Goal: Browse casually

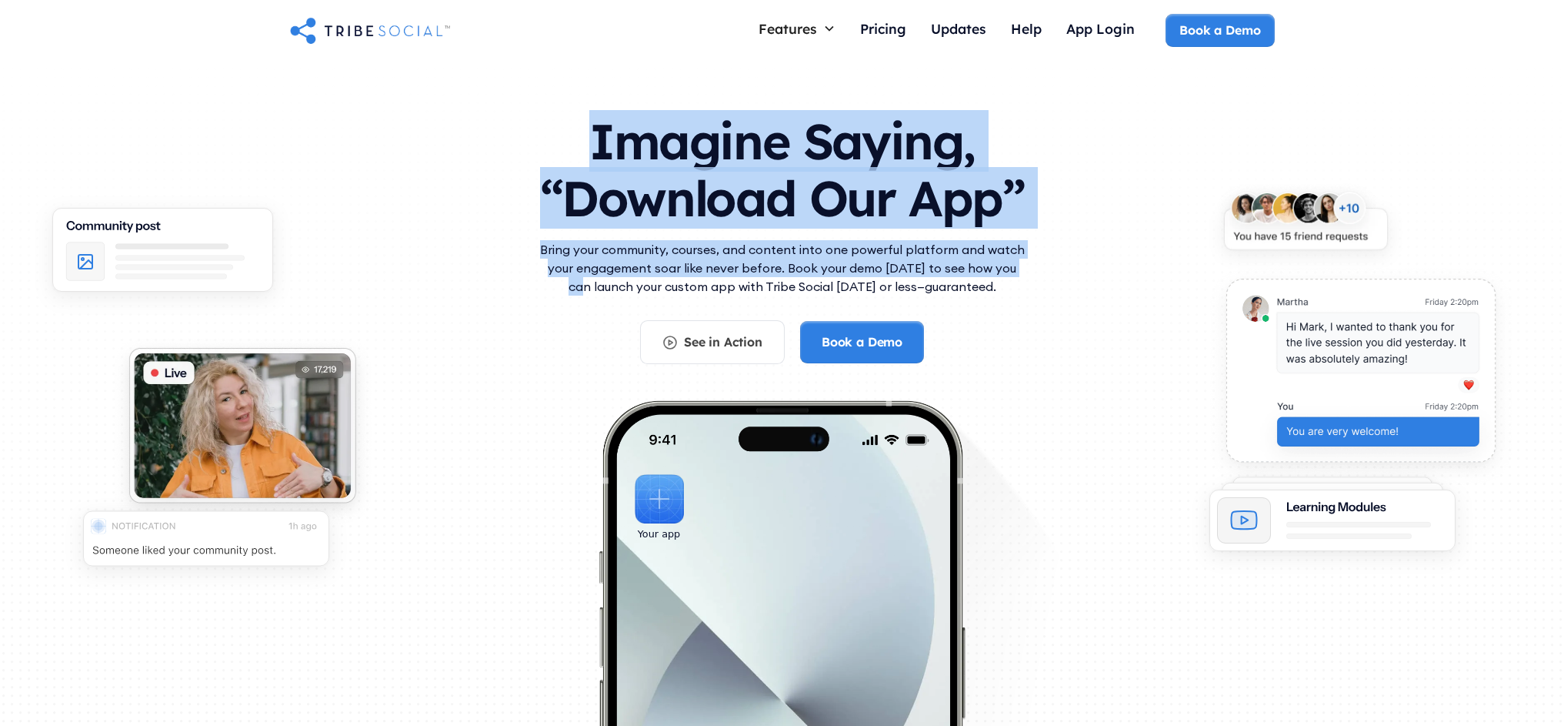
drag, startPoint x: 782, startPoint y: 193, endPoint x: 1072, endPoint y: 261, distance: 297.1
click at [1072, 261] on div "Imagine Saying, “Download Our App” Bring your community, courses, and content i…" at bounding box center [782, 421] width 985 height 647
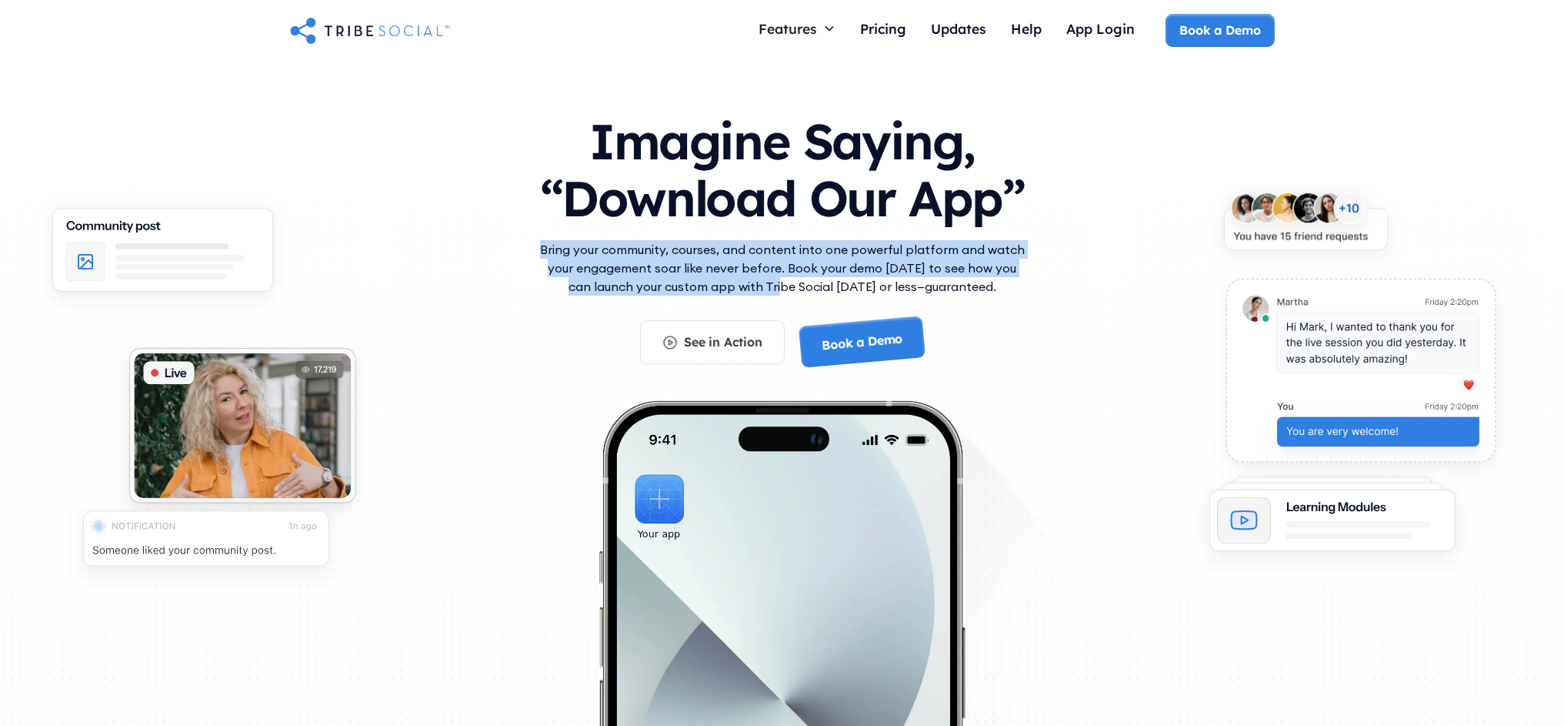
drag, startPoint x: 575, startPoint y: 233, endPoint x: 778, endPoint y: 291, distance: 211.2
click at [778, 291] on div "Imagine Saying, “Download Our App” Bring your community, courses, and content i…" at bounding box center [782, 231] width 492 height 266
click at [780, 291] on p "Bring your community, courses, and content into one powerful platform and watch…" at bounding box center [782, 267] width 492 height 55
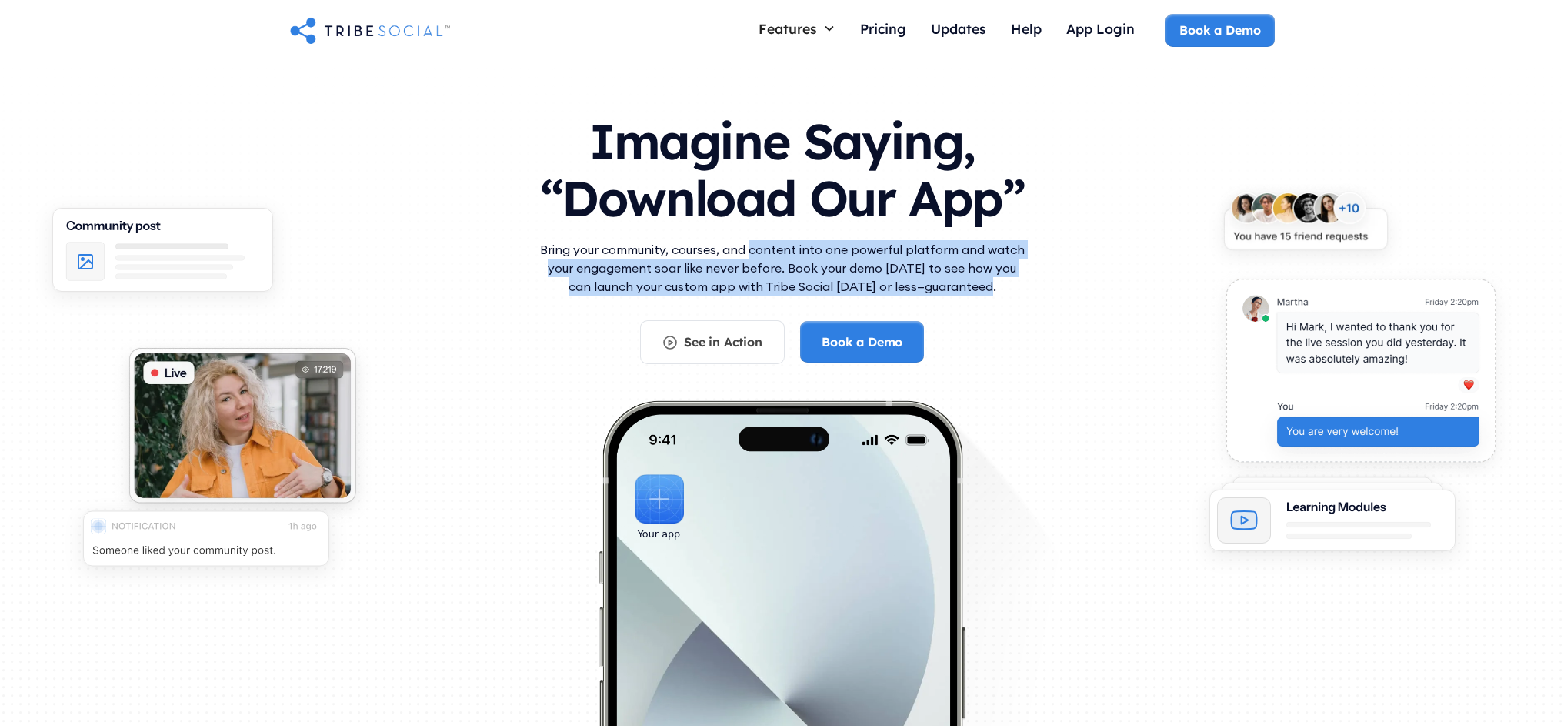
drag, startPoint x: 824, startPoint y: 262, endPoint x: 970, endPoint y: 283, distance: 147.8
click at [970, 282] on p "Bring your community, courses, and content into one powerful platform and watch…" at bounding box center [782, 267] width 492 height 55
click at [970, 283] on p "Bring your community, courses, and content into one powerful platform and watch…" at bounding box center [782, 267] width 492 height 55
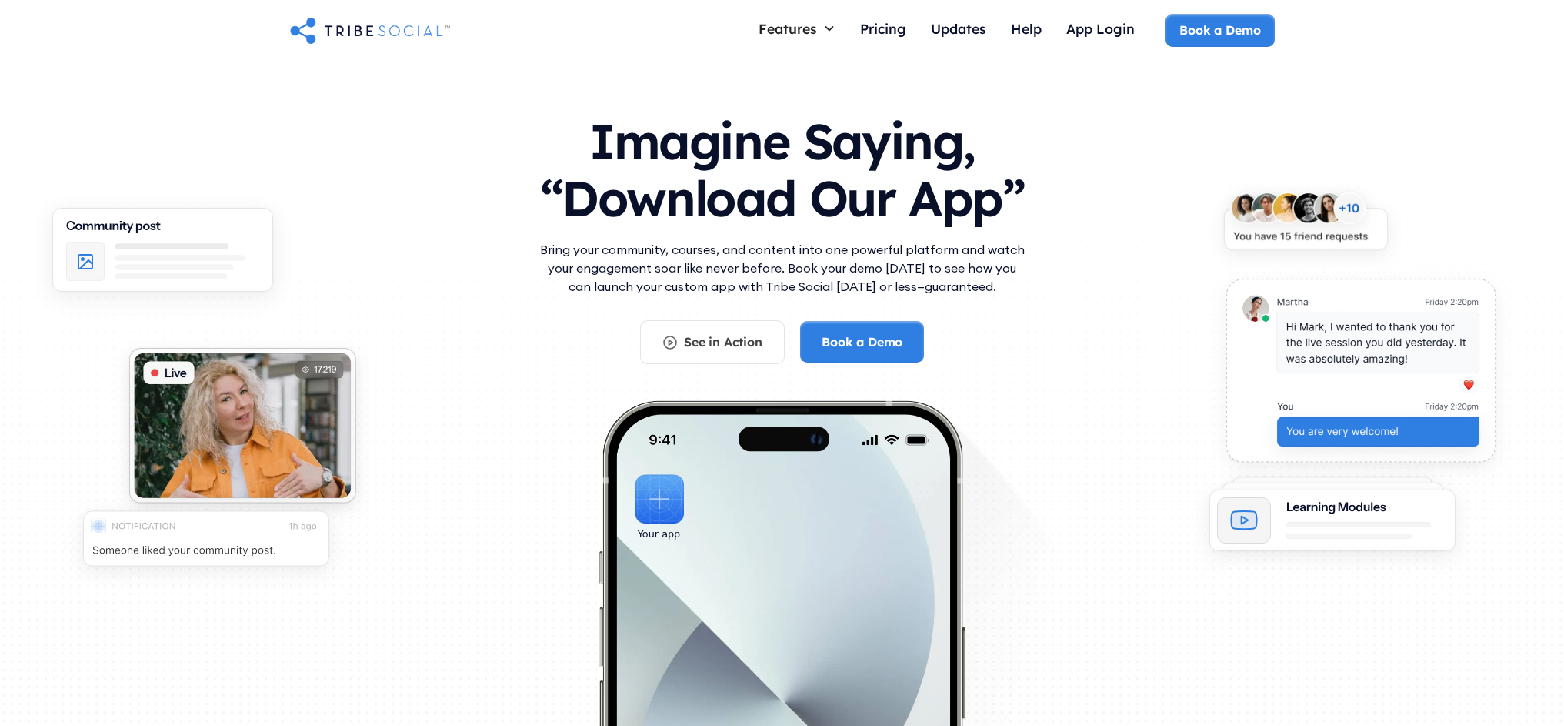
drag, startPoint x: 1016, startPoint y: 290, endPoint x: 532, endPoint y: 246, distance: 485.9
click at [532, 246] on div "Imagine Saying, “Download Our App” Bring your community, courses, and content i…" at bounding box center [782, 421] width 985 height 647
click at [701, 268] on p "Bring your community, courses, and content into one powerful platform and watch…" at bounding box center [782, 267] width 492 height 55
click at [832, 255] on p "Bring your community, courses, and content into one powerful platform and watch…" at bounding box center [782, 267] width 492 height 55
drag, startPoint x: 699, startPoint y: 252, endPoint x: 840, endPoint y: 256, distance: 140.9
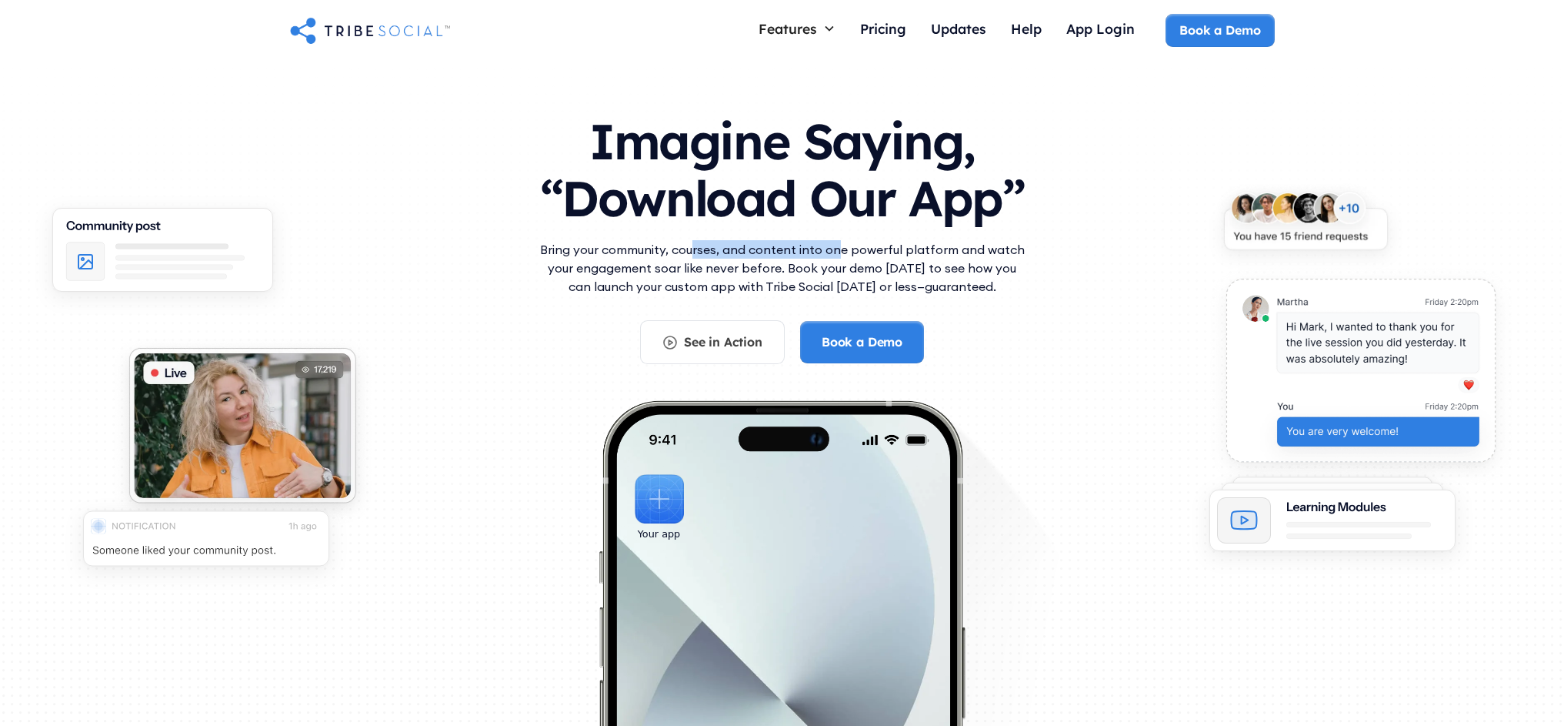
click at [839, 256] on p "Bring your community, courses, and content into one powerful platform and watch…" at bounding box center [782, 267] width 492 height 55
click at [840, 256] on p "Bring your community, courses, and content into one powerful platform and watch…" at bounding box center [782, 267] width 492 height 55
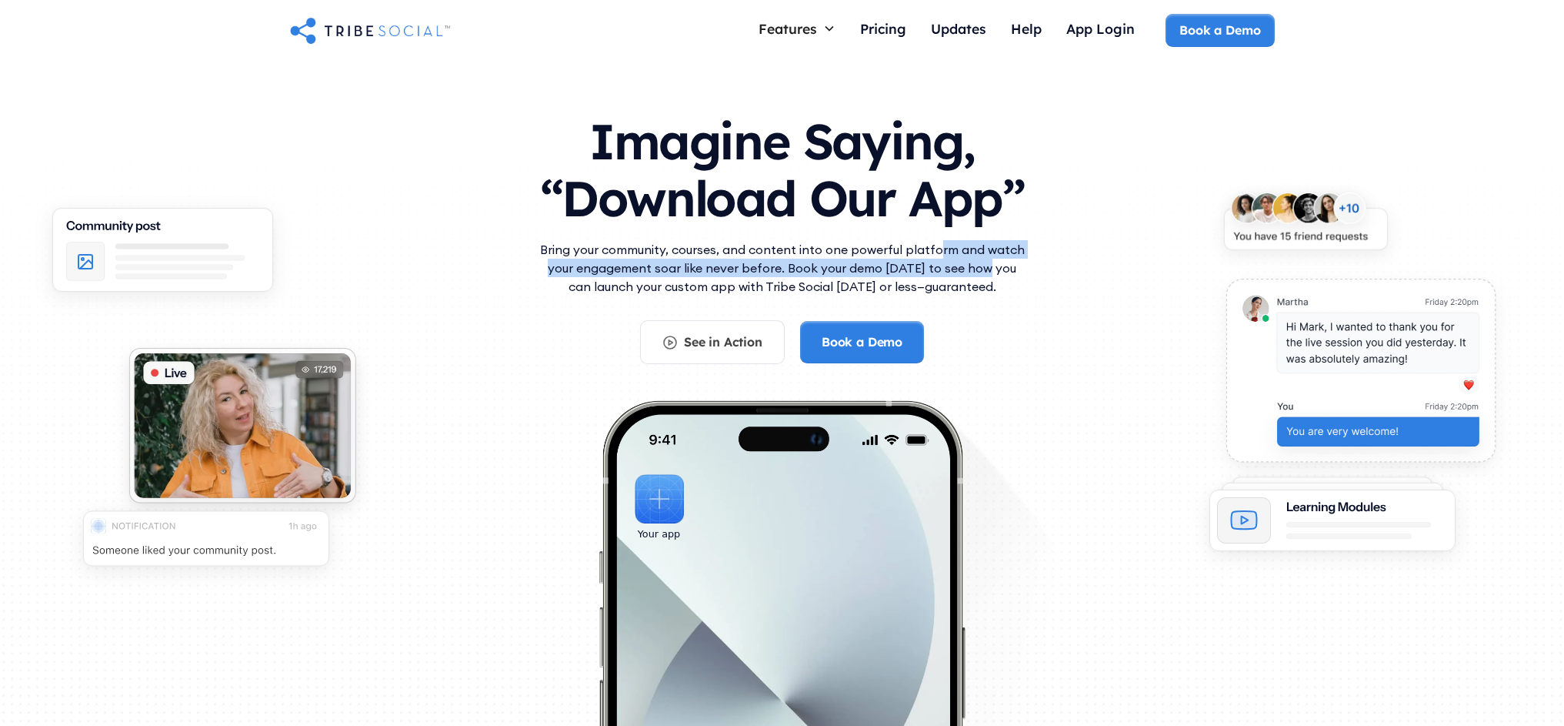
drag, startPoint x: 942, startPoint y: 247, endPoint x: 979, endPoint y: 274, distance: 45.7
click at [979, 274] on p "Bring your community, courses, and content into one powerful platform and watch…" at bounding box center [782, 267] width 492 height 55
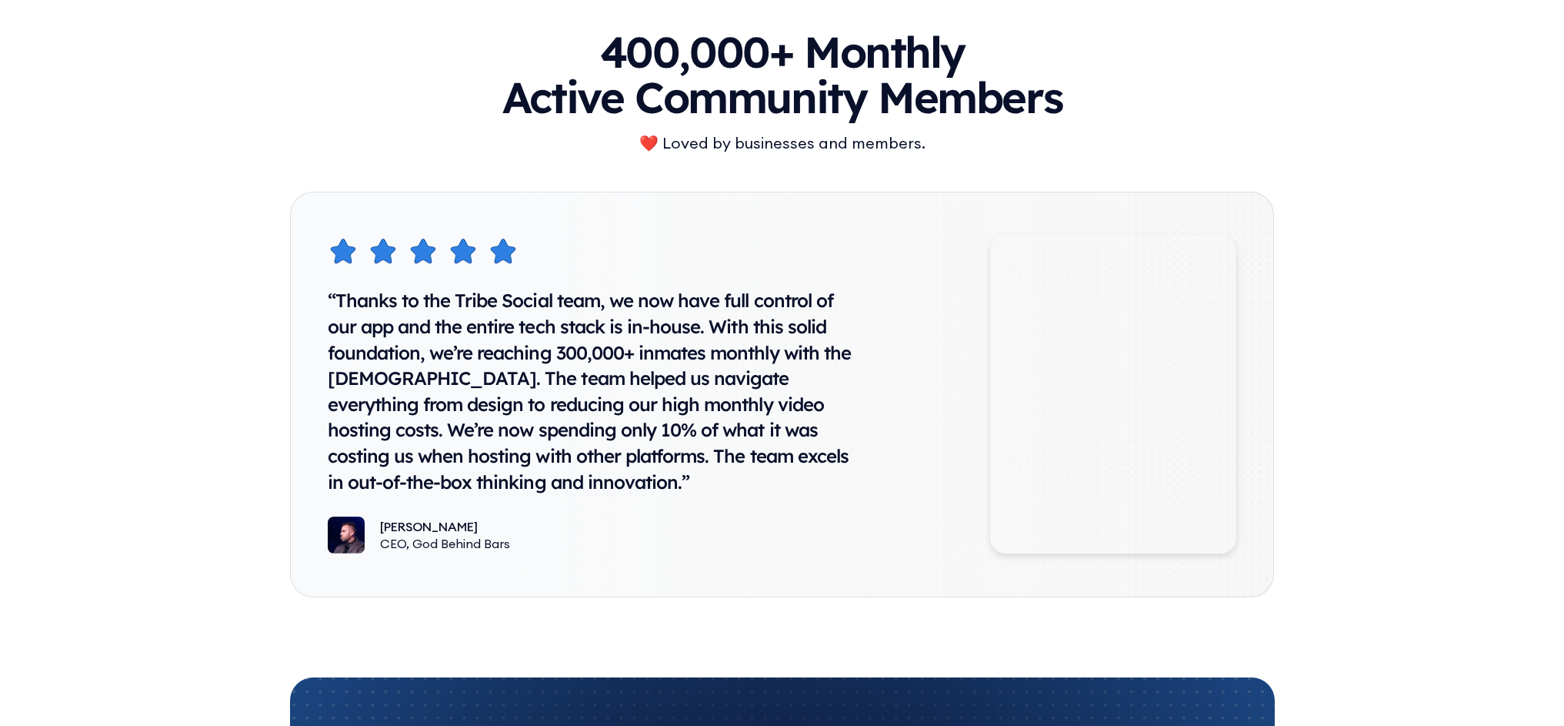
scroll to position [8511, 0]
